Goal: Information Seeking & Learning: Learn about a topic

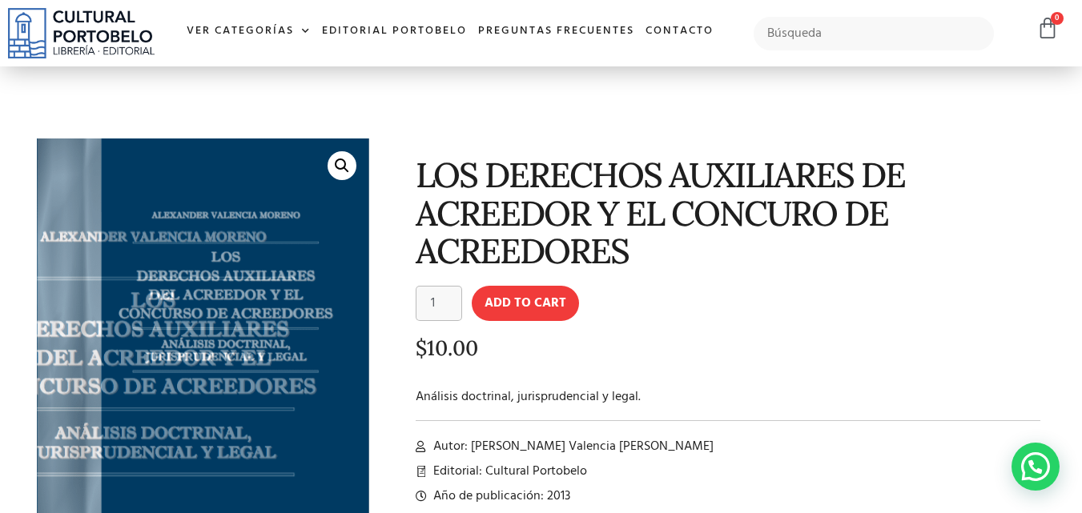
click at [336, 167] on link "🔍" at bounding box center [342, 165] width 29 height 29
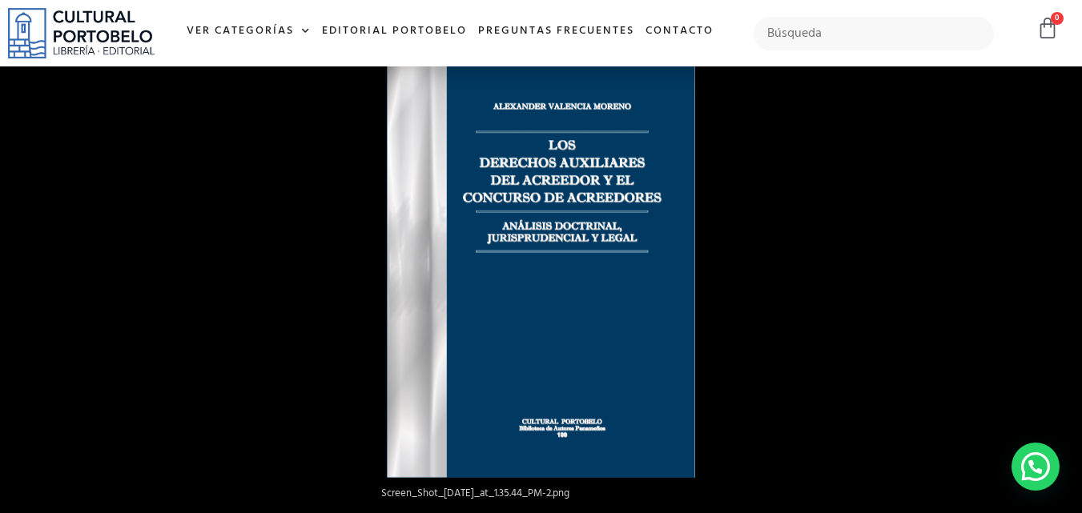
scroll to position [881, 0]
click at [655, 288] on img at bounding box center [541, 256] width 308 height 443
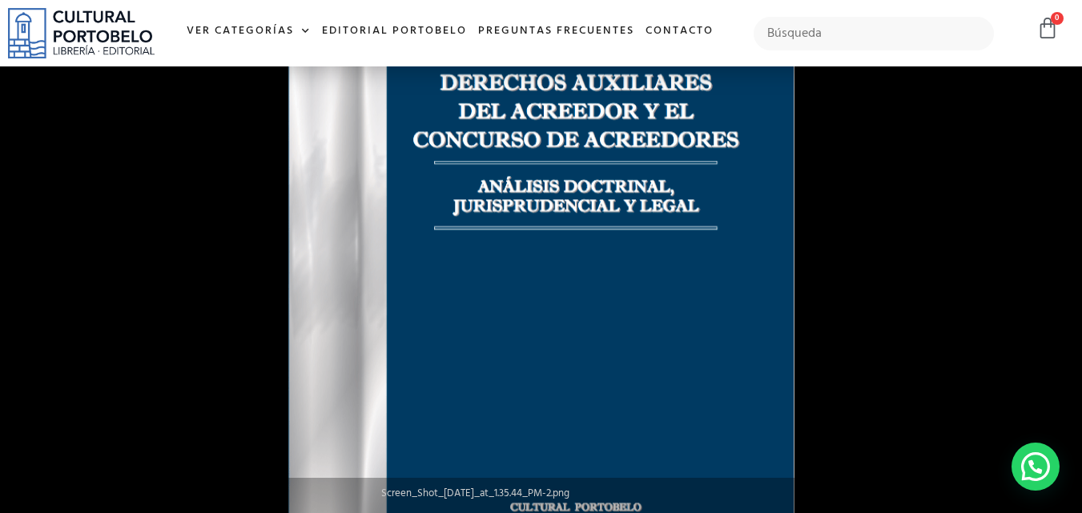
click at [655, 288] on img at bounding box center [541, 236] width 506 height 726
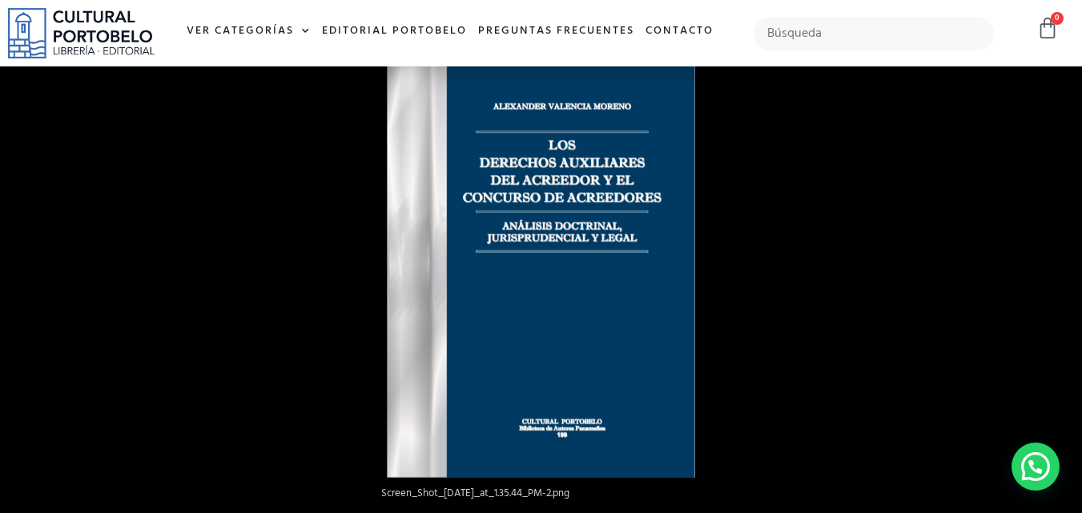
click at [668, 323] on img at bounding box center [541, 256] width 308 height 443
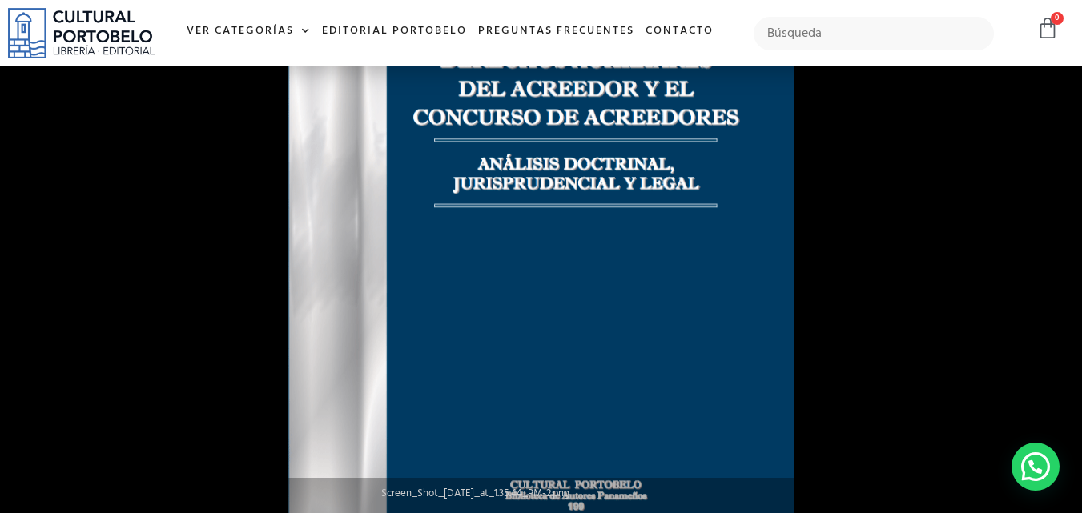
click at [668, 323] on img at bounding box center [541, 214] width 506 height 726
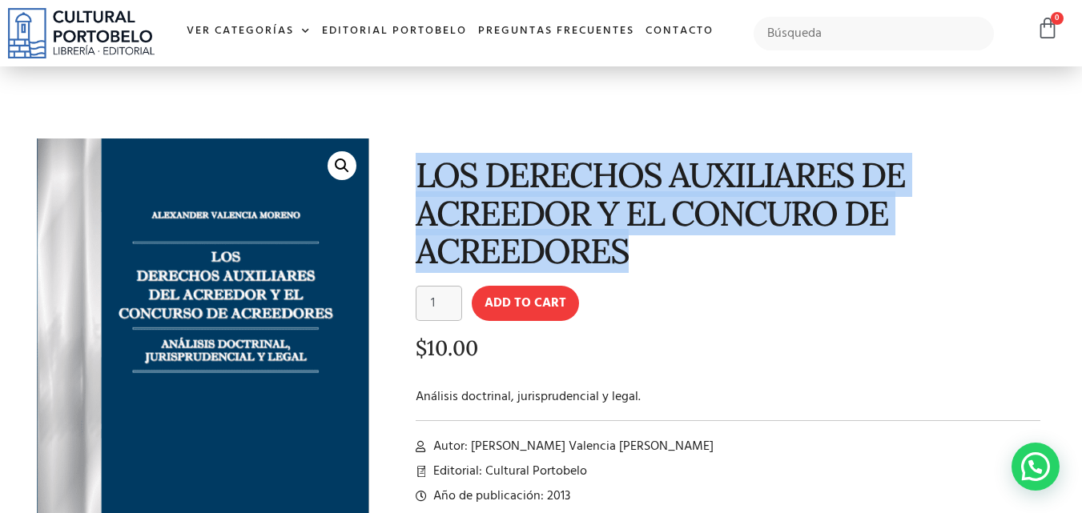
drag, startPoint x: 421, startPoint y: 165, endPoint x: 644, endPoint y: 247, distance: 237.4
click at [644, 247] on h1 "LOS DERECHOS AUXILIARES DE ACREEDOR Y EL CONCURO DE ACREEDORES" at bounding box center [728, 213] width 625 height 114
copy h1 "LOS DERECHOS AUXILIARES DE ACREEDOR Y EL CONCURO DE ACREEDORES"
drag, startPoint x: 416, startPoint y: 167, endPoint x: 681, endPoint y: 247, distance: 276.2
click at [681, 247] on h1 "LOS DERECHOS AUXILIARES DE ACREEDOR Y EL CONCURO DE ACREEDORES" at bounding box center [728, 213] width 625 height 114
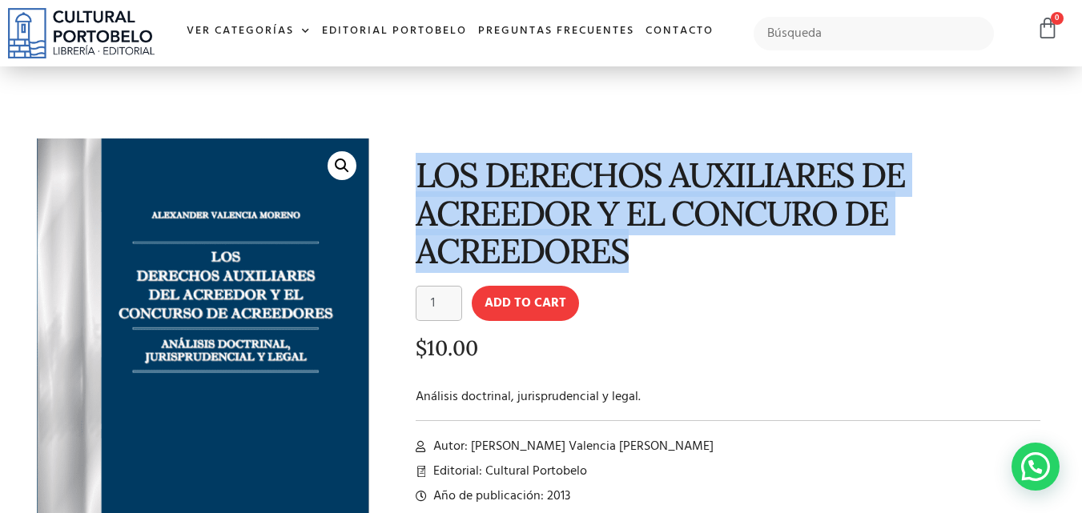
copy h1 "LOS DERECHOS AUXILIARES DE ACREEDOR Y EL CONCURO DE ACREEDORES"
